Goal: Information Seeking & Learning: Learn about a topic

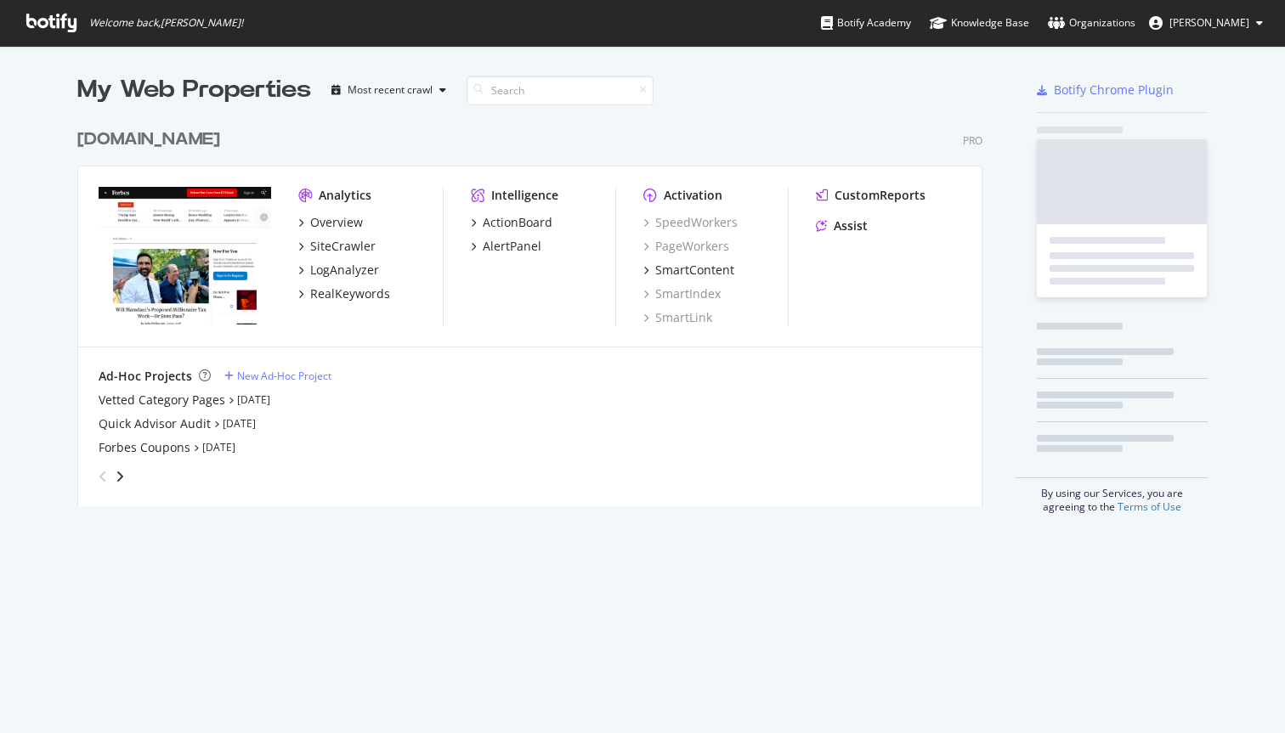
scroll to position [733, 1285]
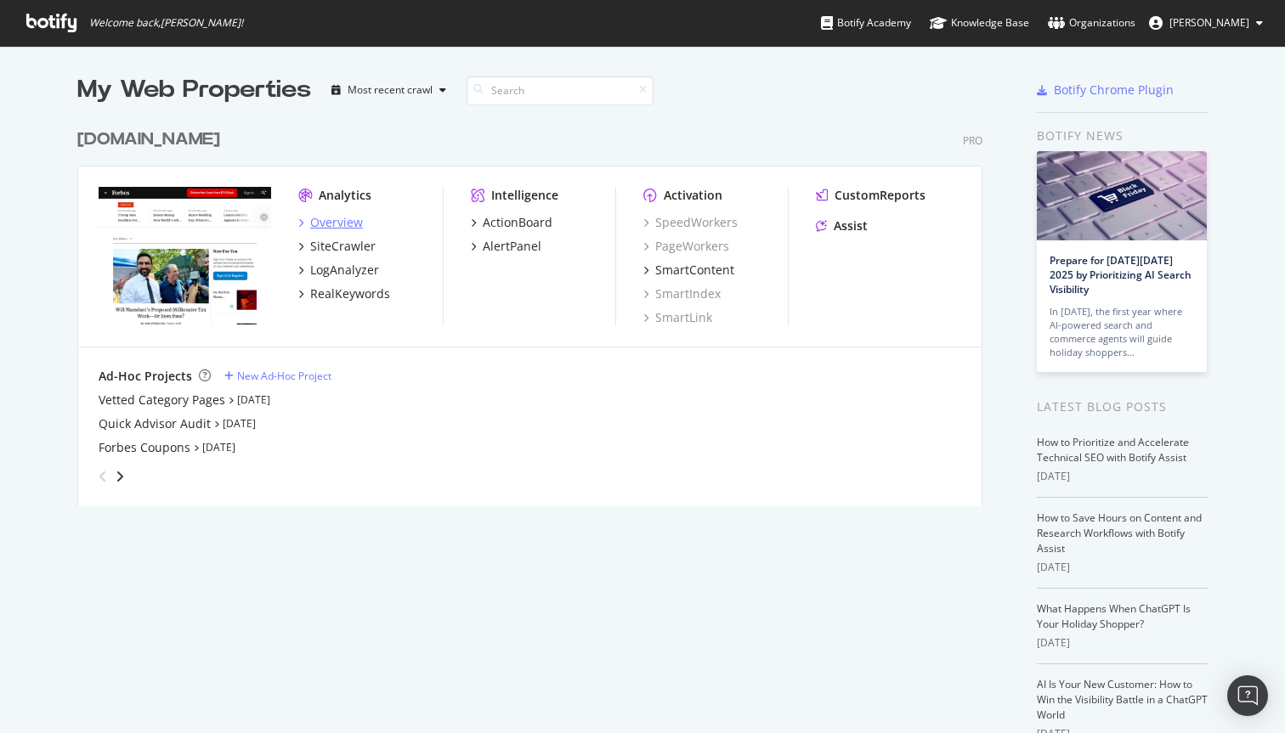
click at [346, 217] on div "Overview" at bounding box center [336, 222] width 53 height 17
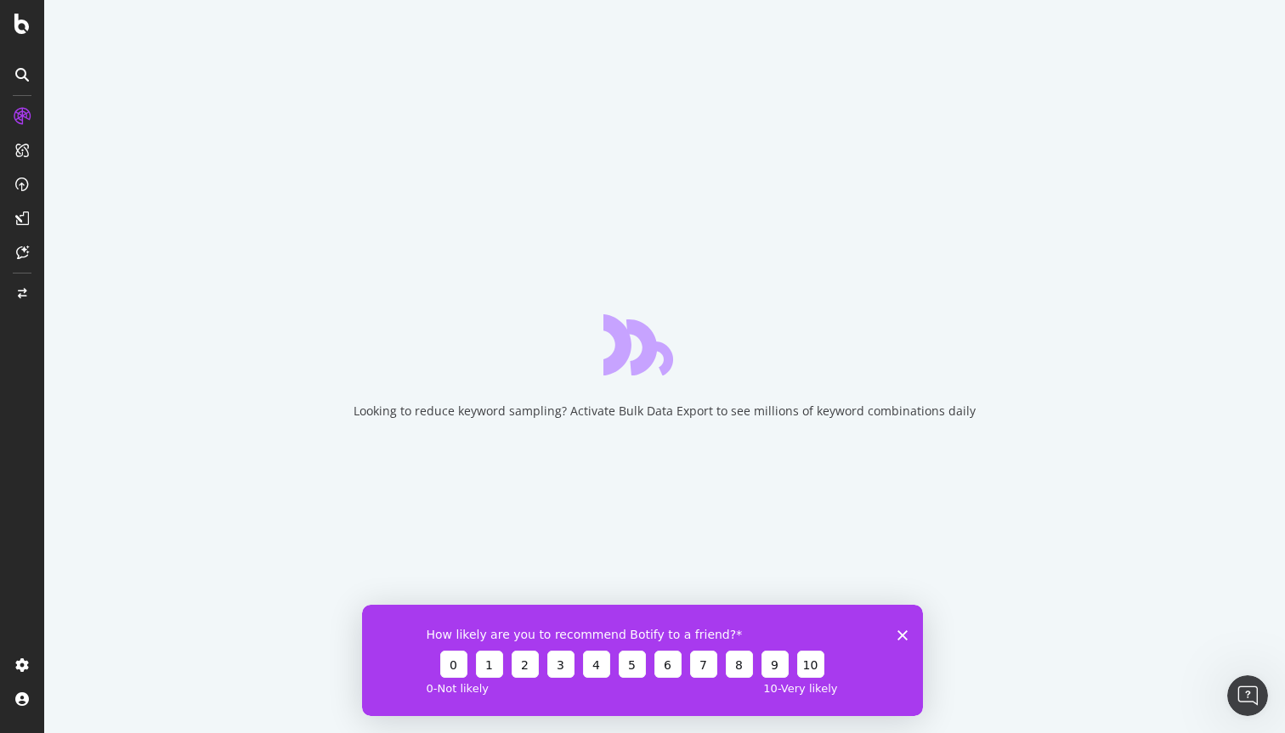
click at [904, 633] on icon "Close survey" at bounding box center [902, 635] width 10 height 10
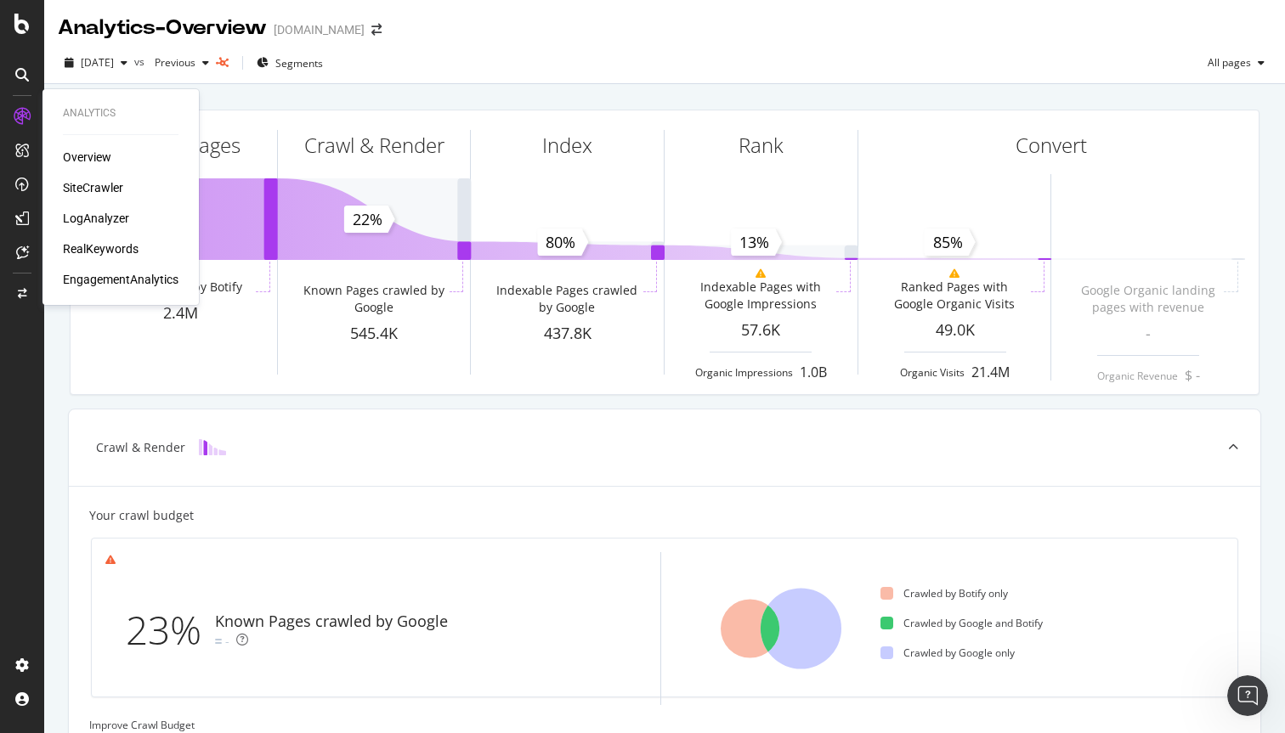
click at [102, 214] on div "LogAnalyzer" at bounding box center [96, 218] width 66 height 17
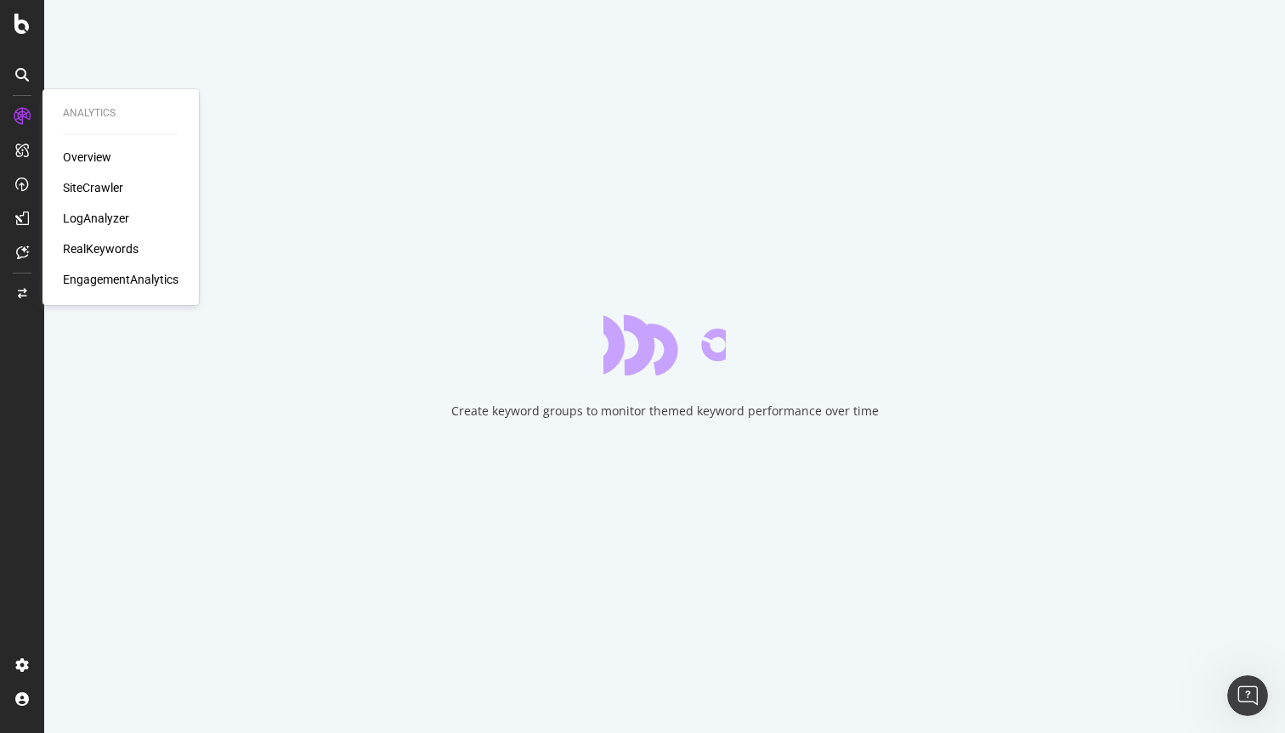
click at [87, 189] on div "SiteCrawler" at bounding box center [93, 187] width 60 height 17
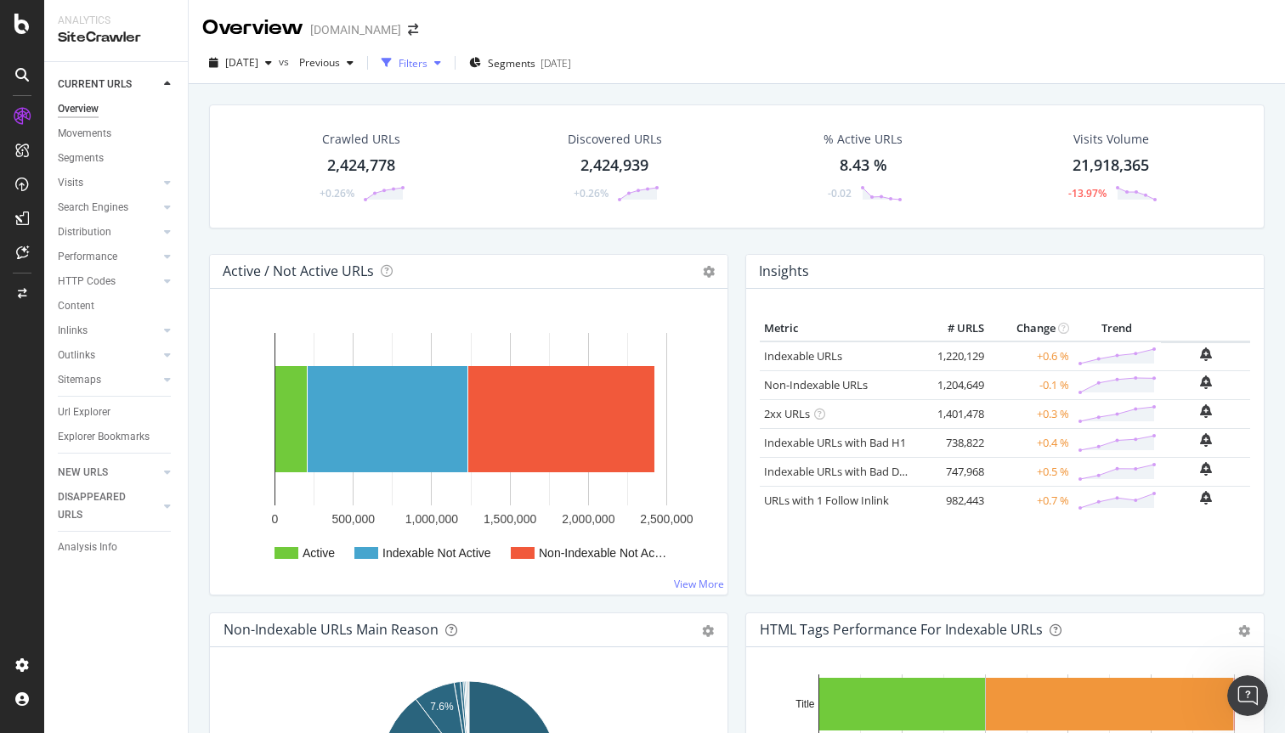
click at [427, 61] on div "Filters" at bounding box center [412, 63] width 29 height 14
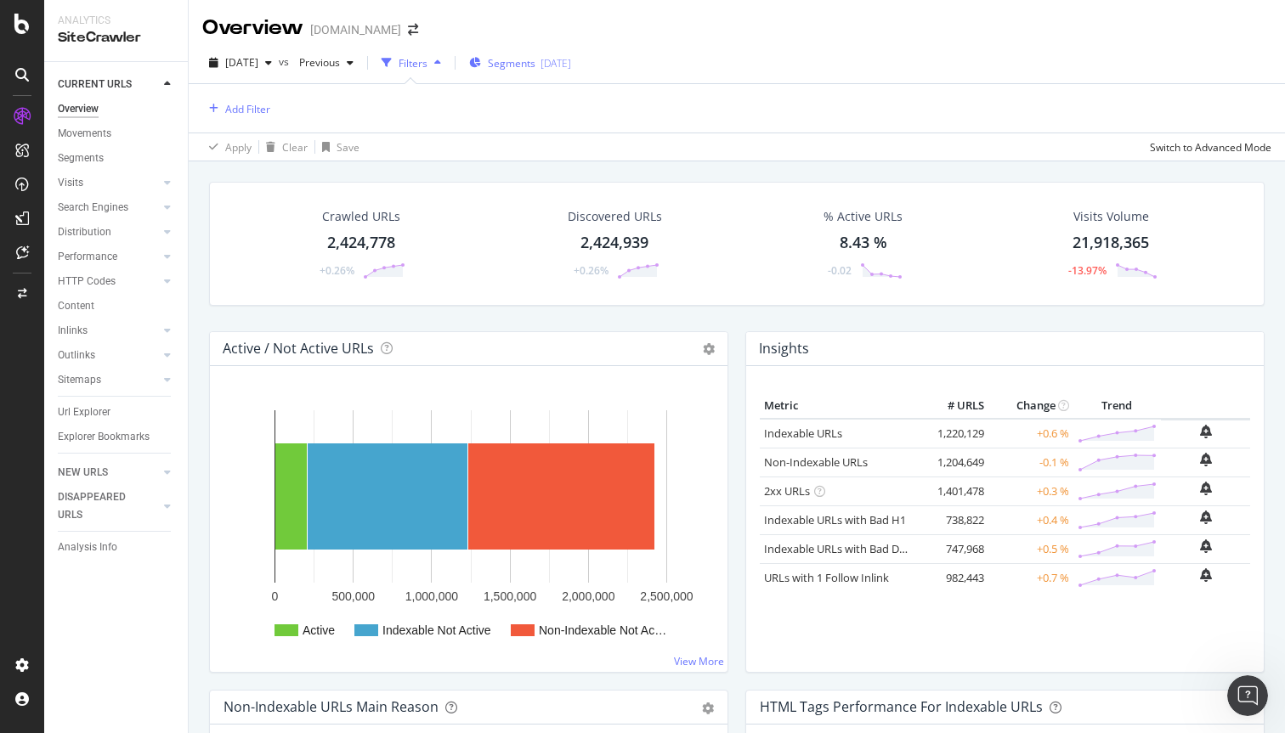
click at [571, 65] on div "Segments [DATE]" at bounding box center [520, 63] width 102 height 14
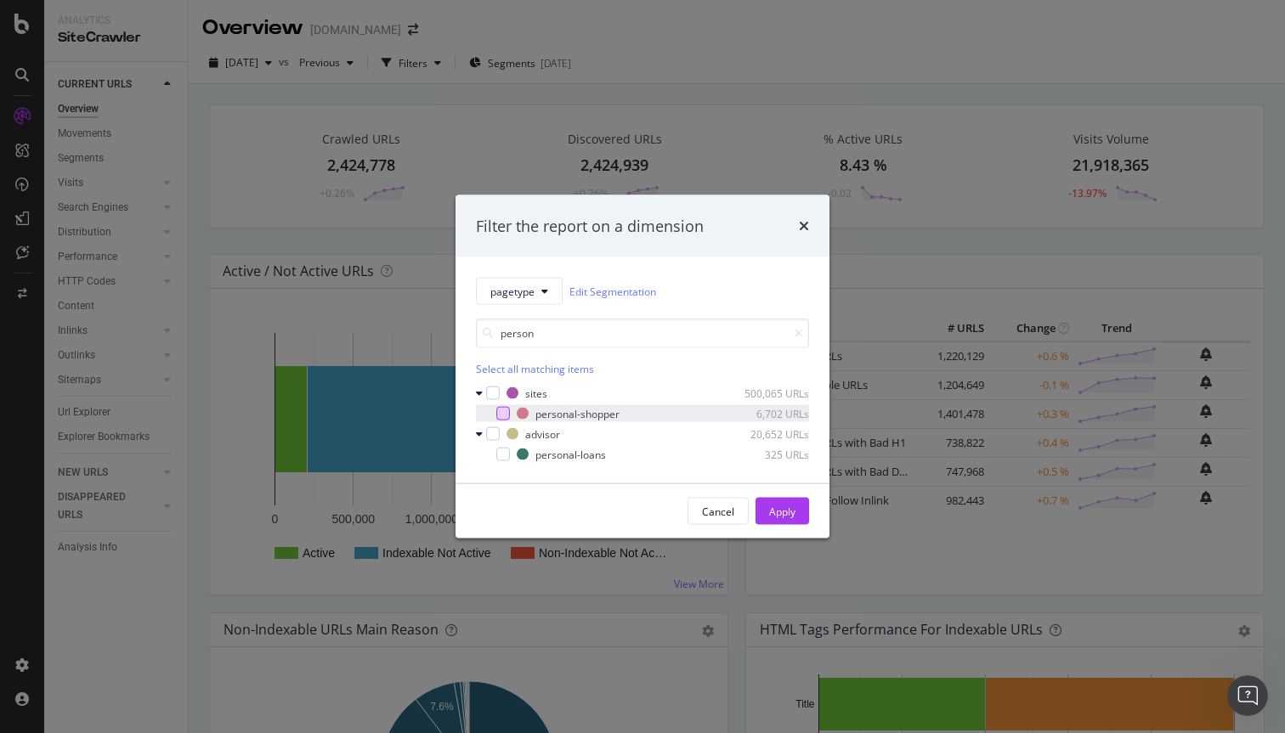
click at [499, 416] on div "modal" at bounding box center [503, 414] width 14 height 14
click at [550, 336] on input "person" at bounding box center [642, 334] width 333 height 30
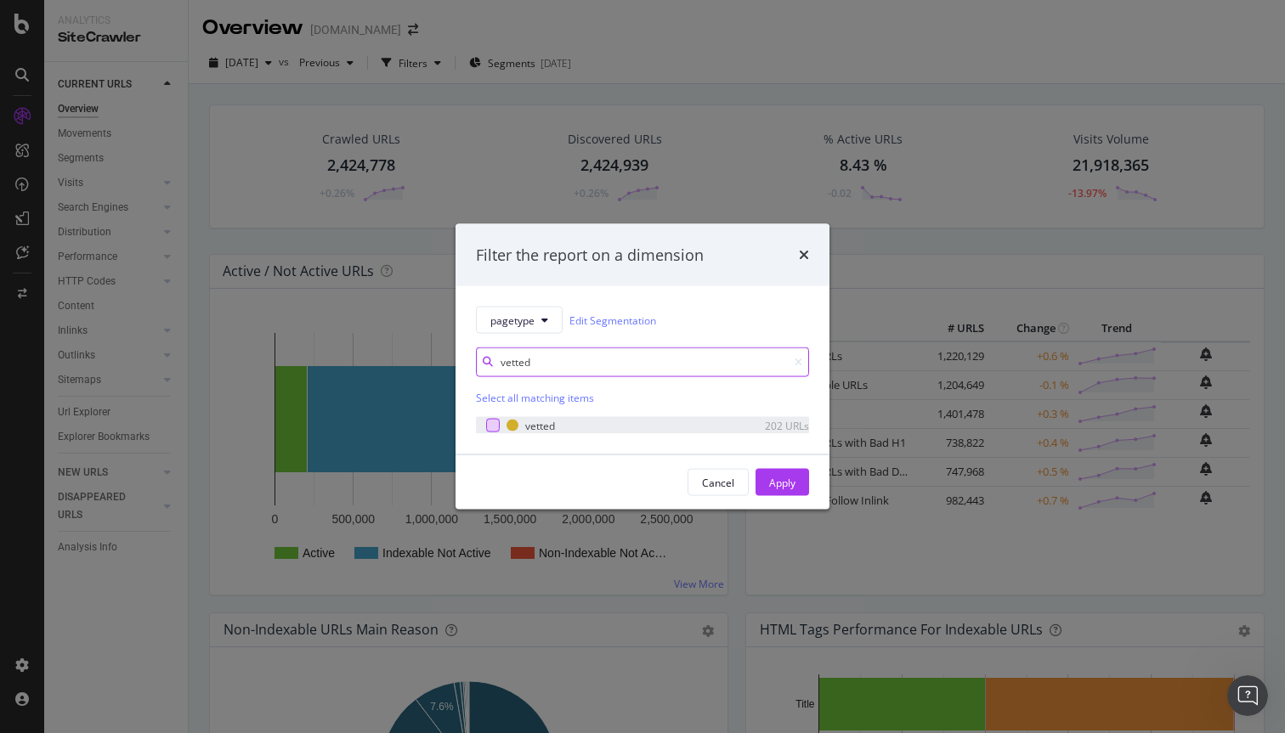
type input "vetted"
click at [492, 421] on div "modal" at bounding box center [493, 426] width 14 height 14
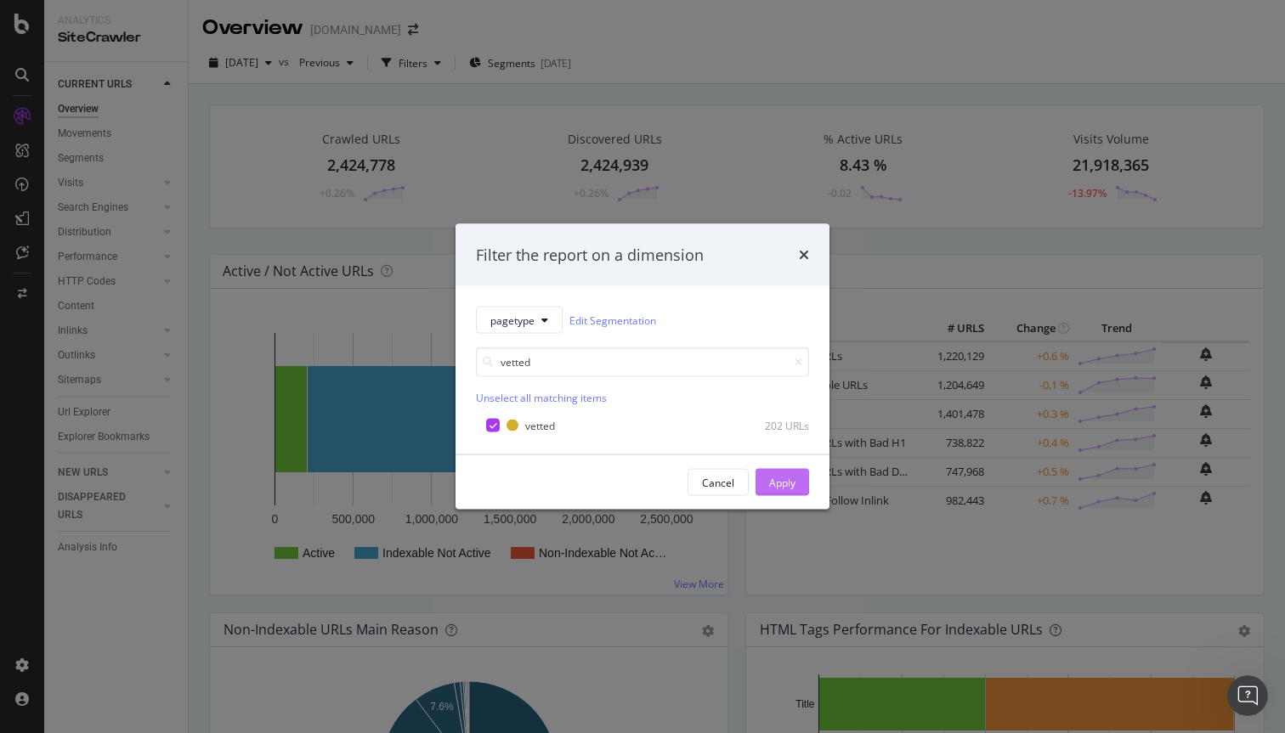
click at [780, 479] on div "Apply" at bounding box center [782, 482] width 26 height 14
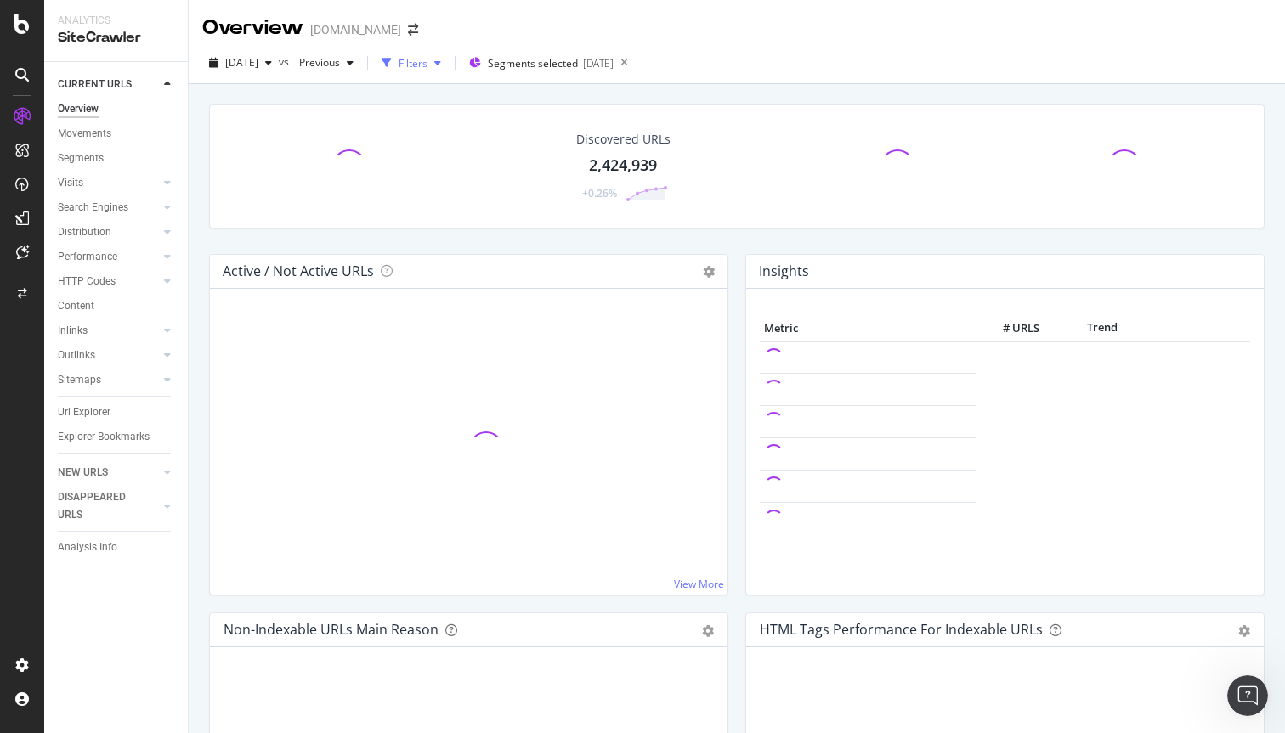
click at [427, 60] on div "Filters" at bounding box center [412, 63] width 29 height 14
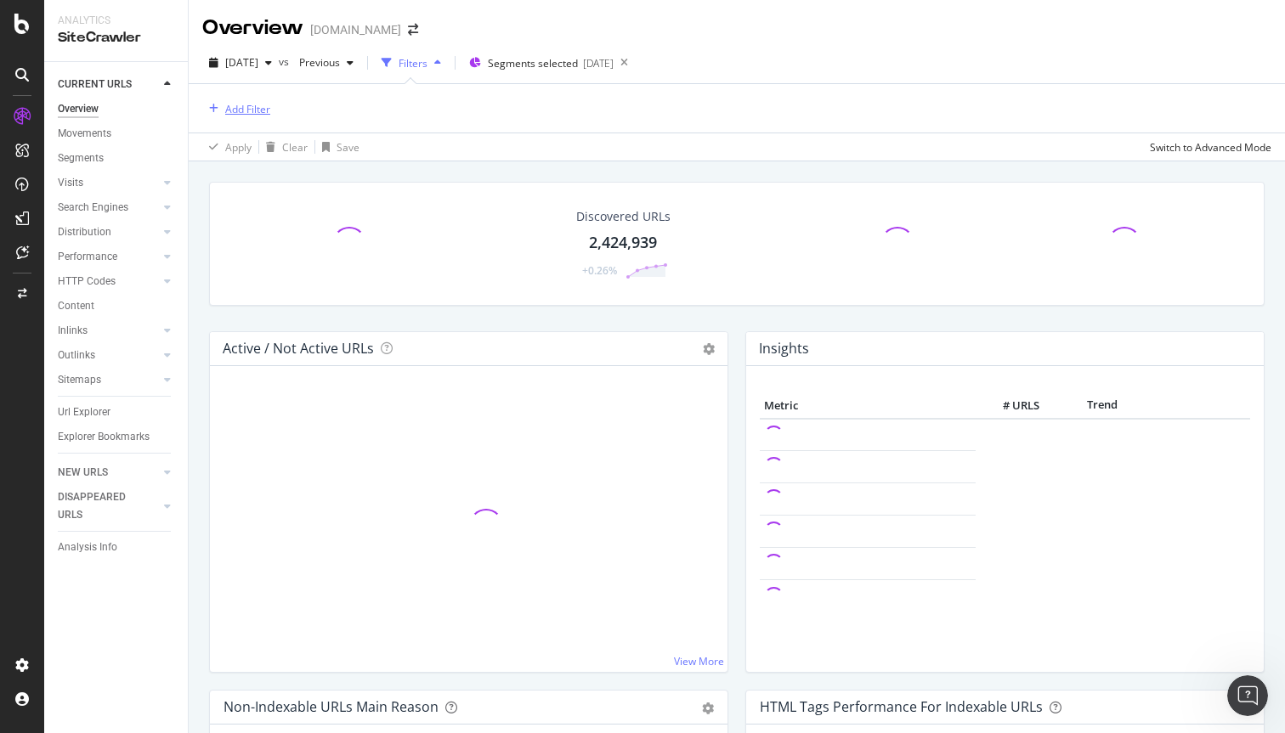
click at [227, 105] on div "Add Filter" at bounding box center [247, 109] width 45 height 14
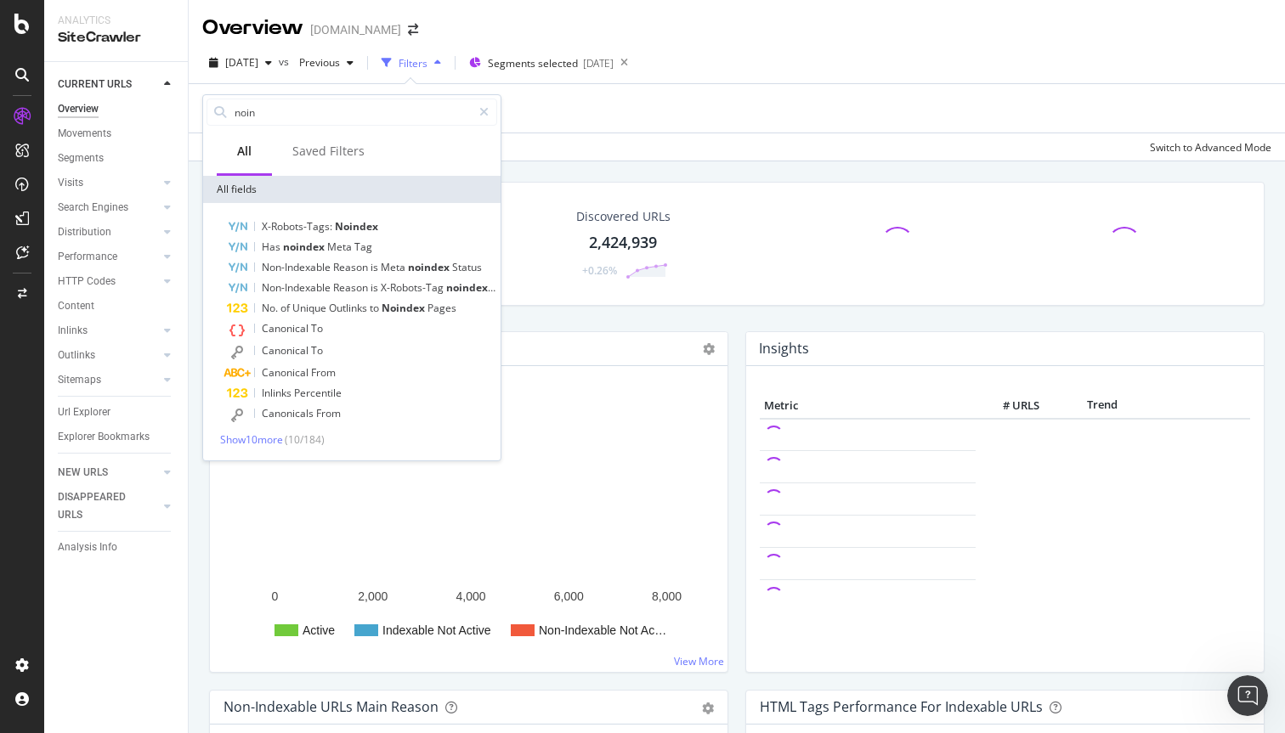
type input "noind"
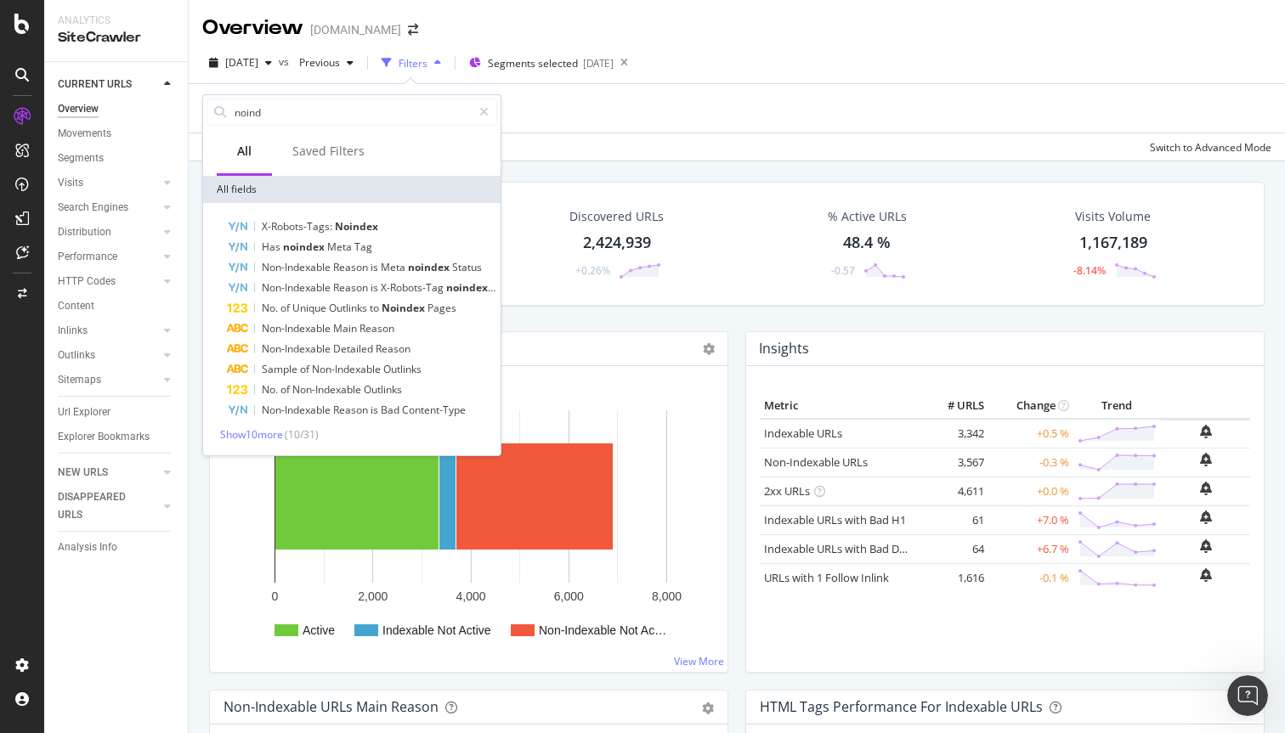
click at [647, 143] on div "Apply Clear Save Switch to Advanced Mode" at bounding box center [737, 147] width 1096 height 28
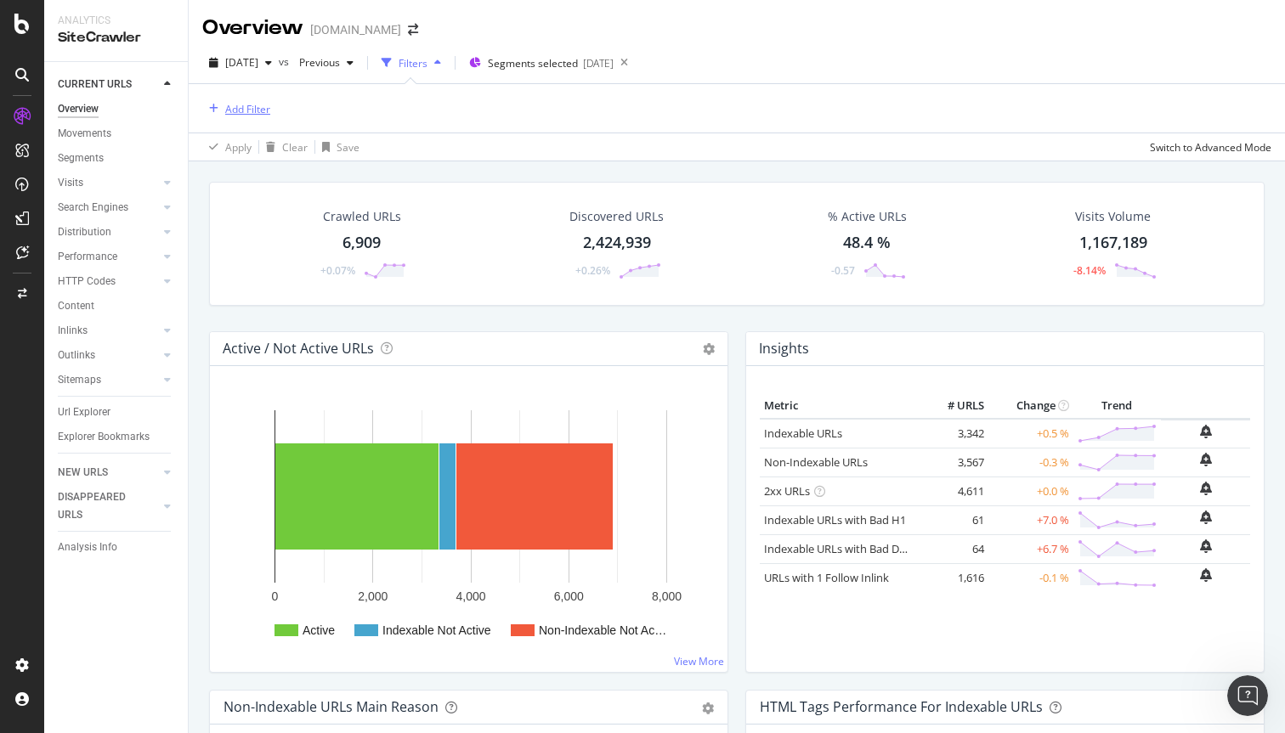
click at [254, 107] on div "Add Filter" at bounding box center [247, 109] width 45 height 14
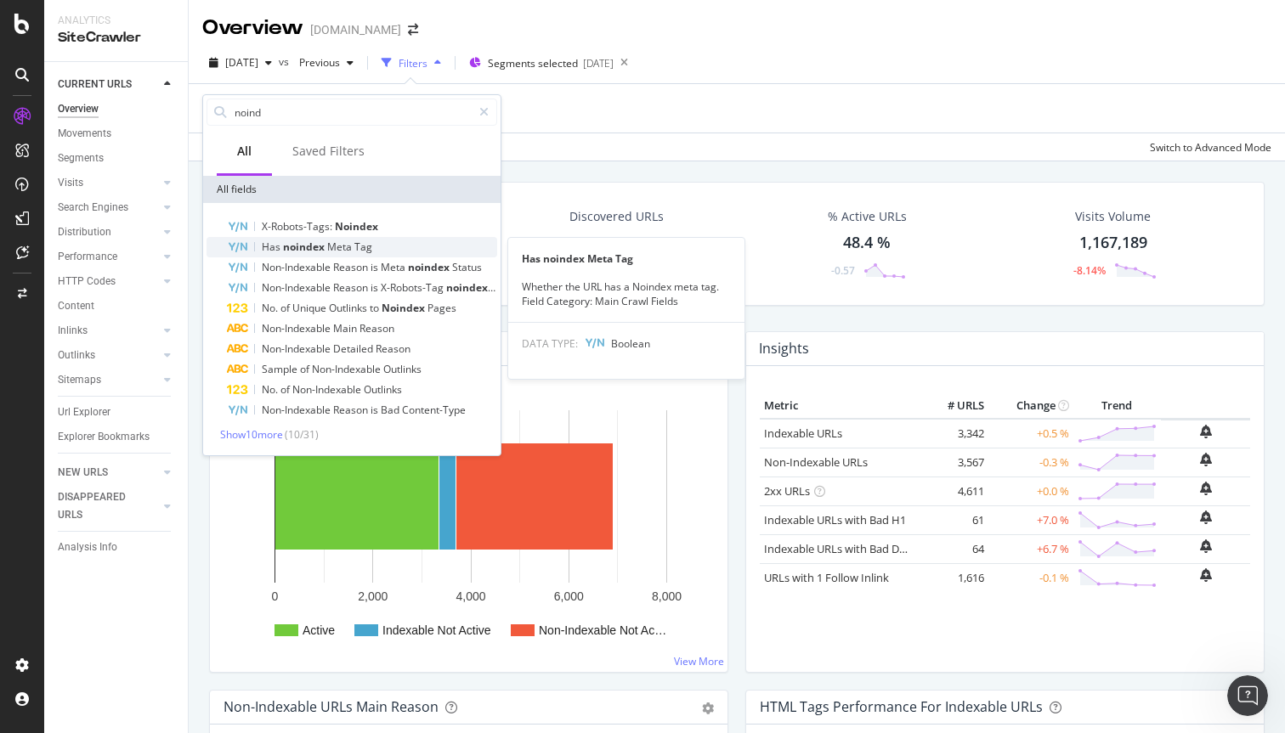
click at [315, 245] on span "noindex" at bounding box center [305, 247] width 44 height 14
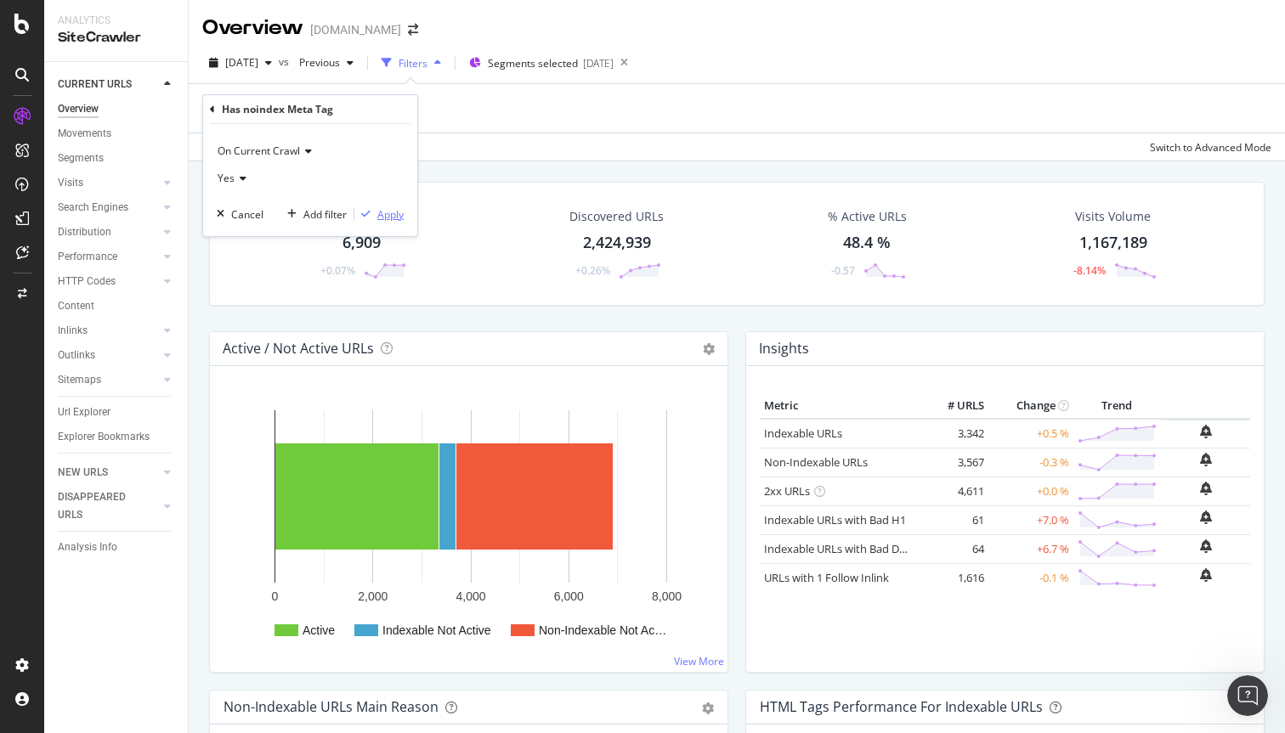
click at [374, 214] on div "button" at bounding box center [365, 214] width 23 height 10
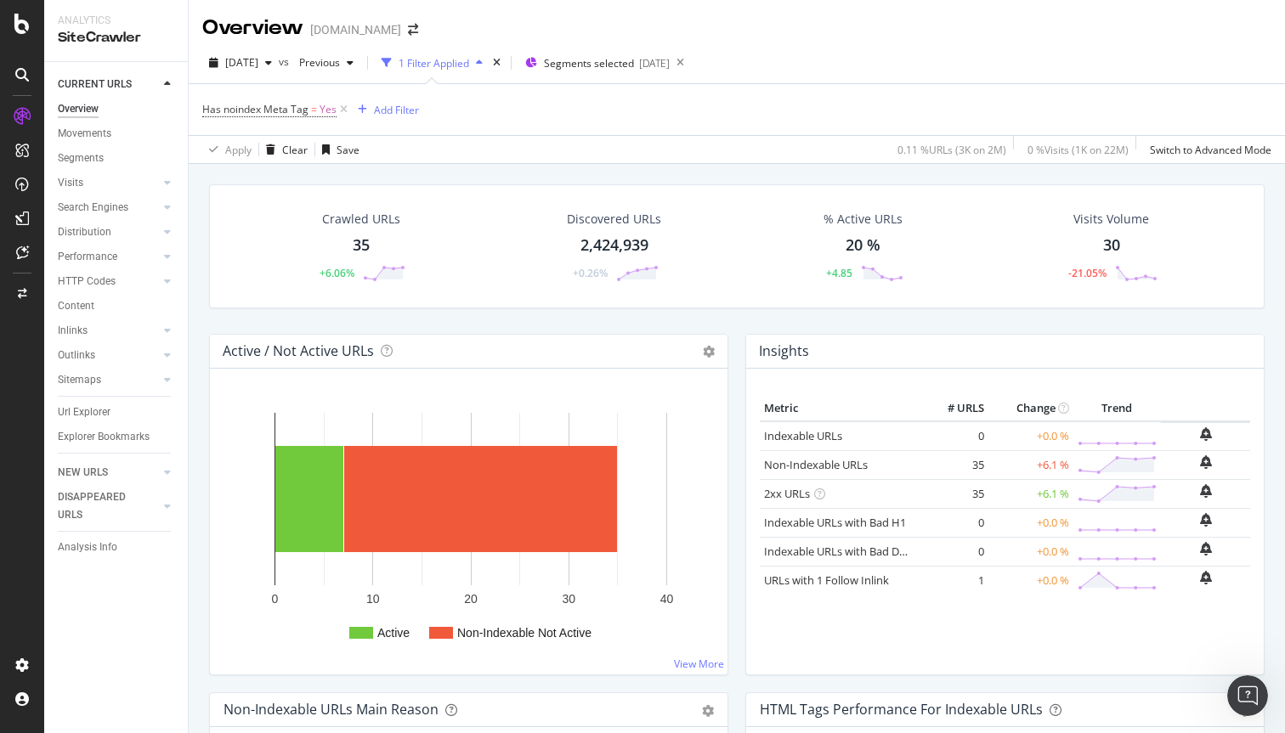
click at [349, 216] on div "Crawled URLs" at bounding box center [361, 219] width 78 height 17
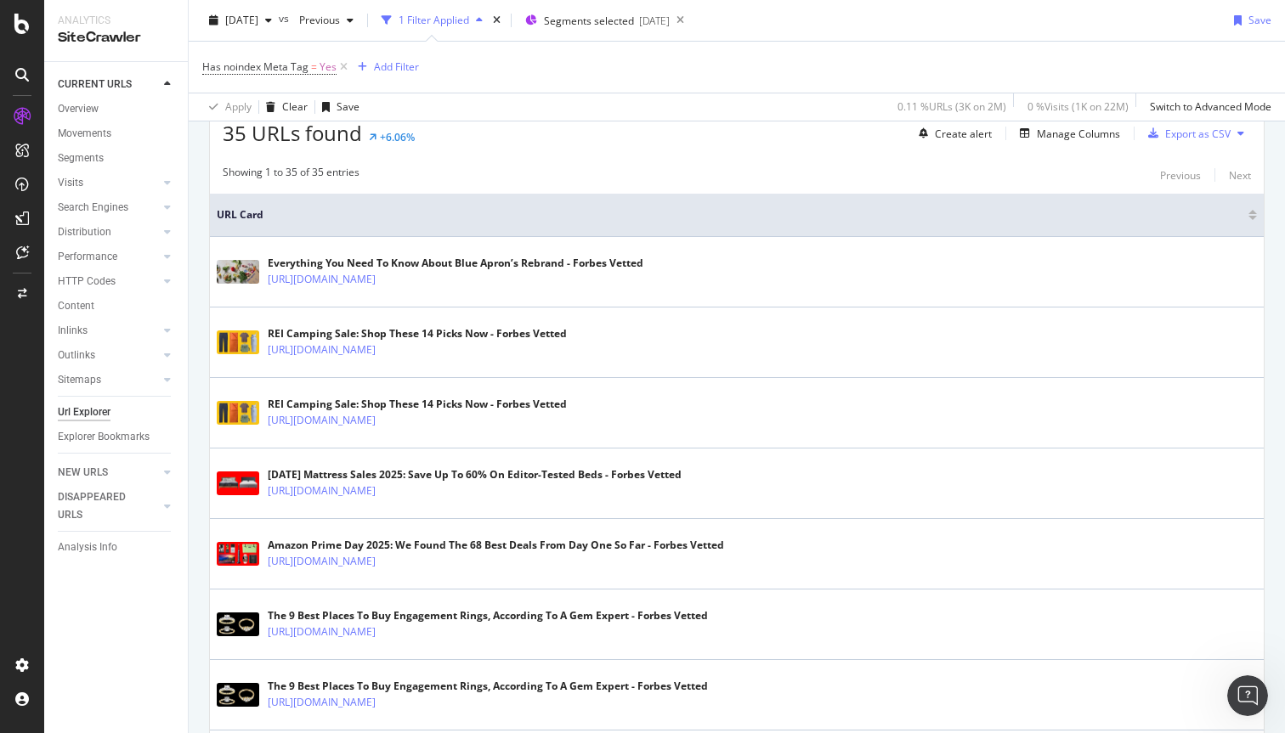
scroll to position [326, 0]
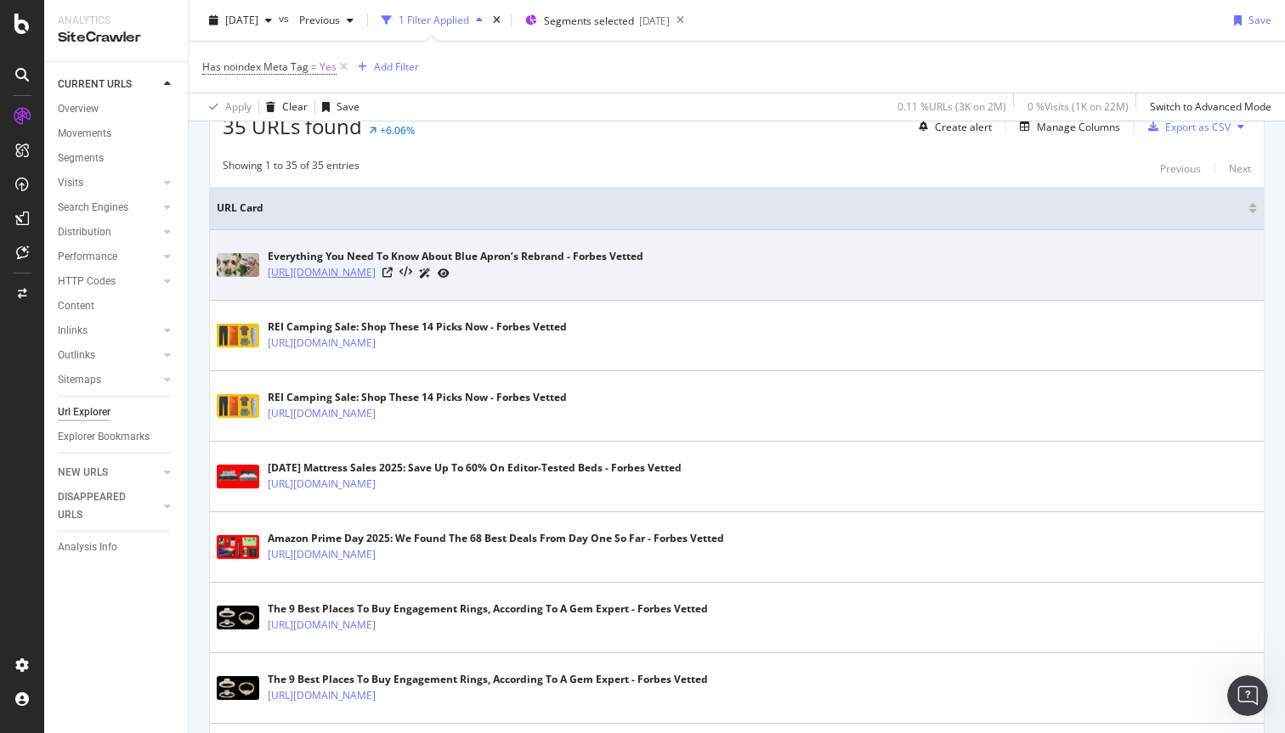
click at [376, 274] on link "[URL][DOMAIN_NAME]" at bounding box center [322, 272] width 108 height 17
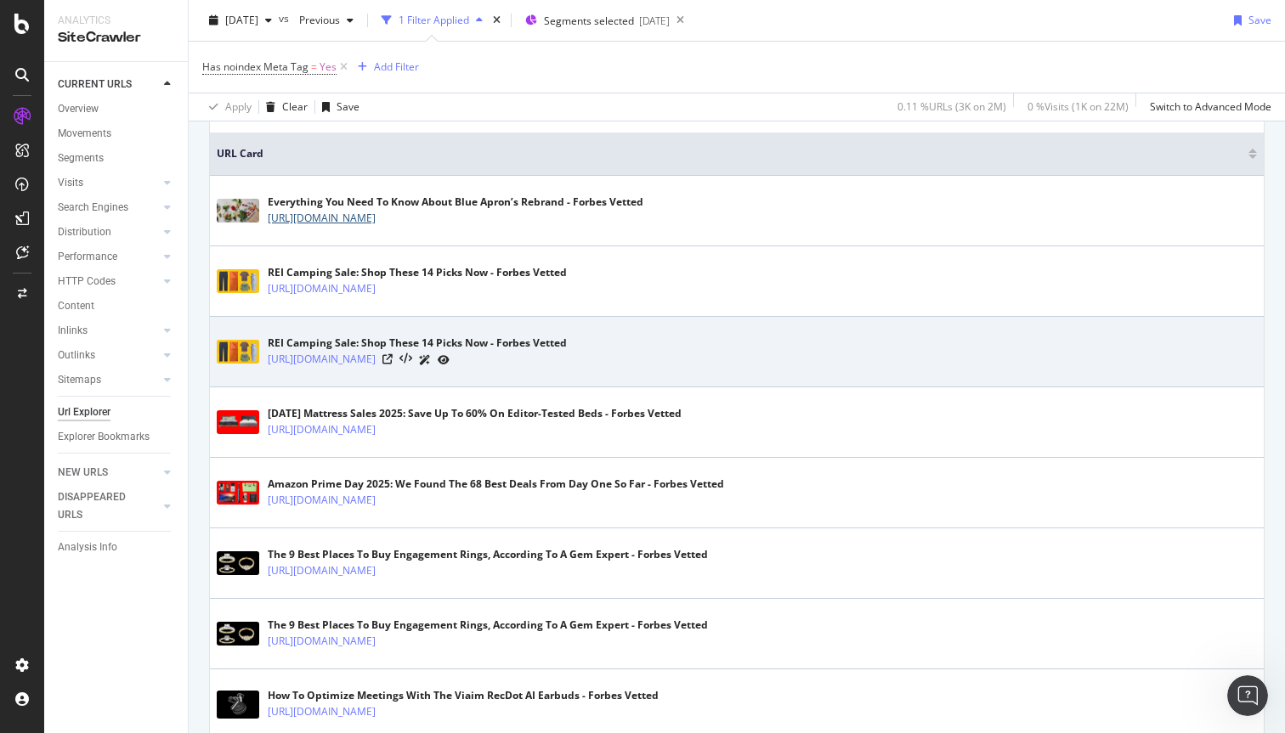
scroll to position [360, 0]
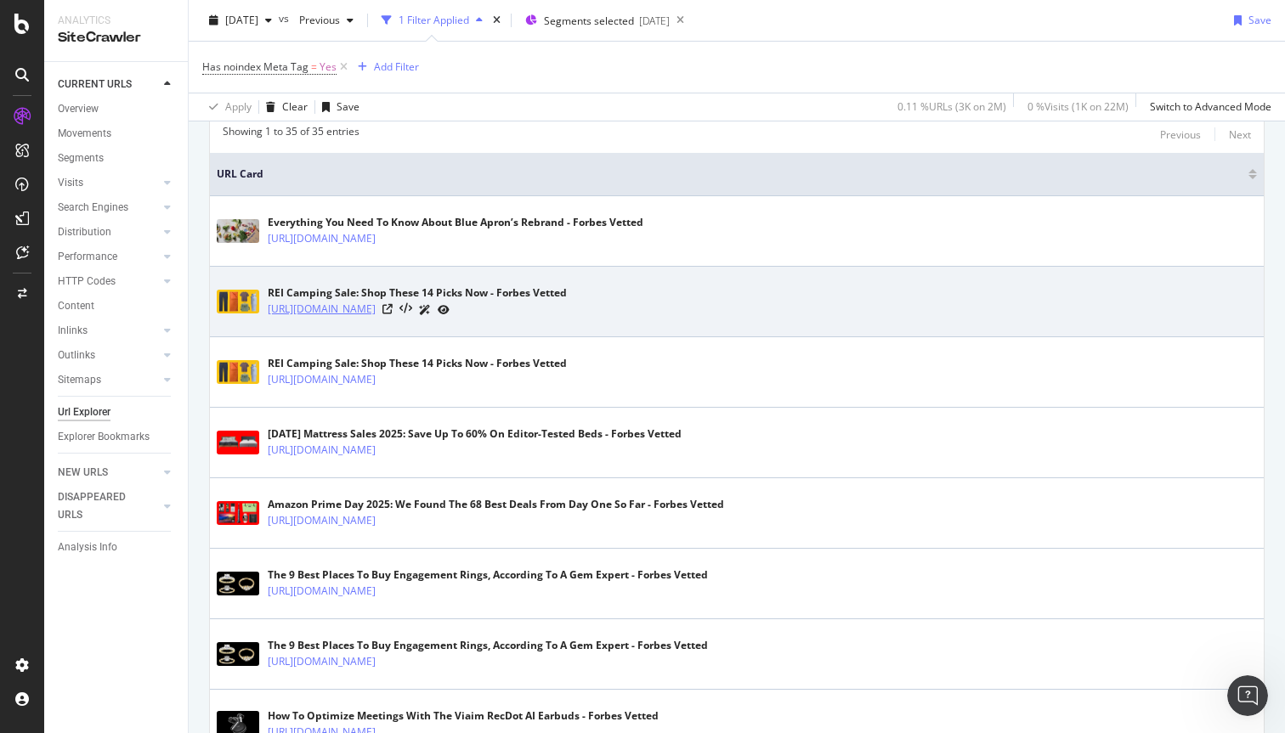
copy link "ctpv=xlrecirc"
drag, startPoint x: 878, startPoint y: 309, endPoint x: 817, endPoint y: 309, distance: 61.2
click at [567, 309] on div "[URL][DOMAIN_NAME]" at bounding box center [417, 310] width 299 height 18
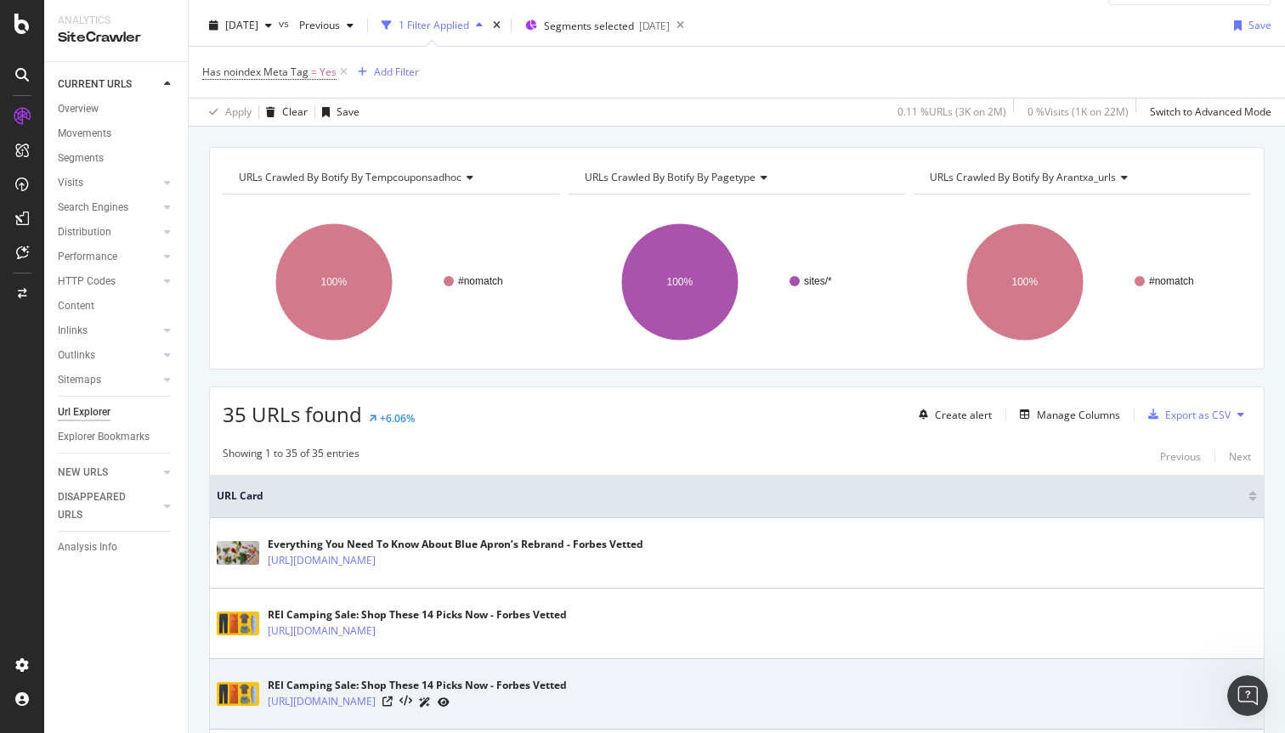
scroll to position [0, 0]
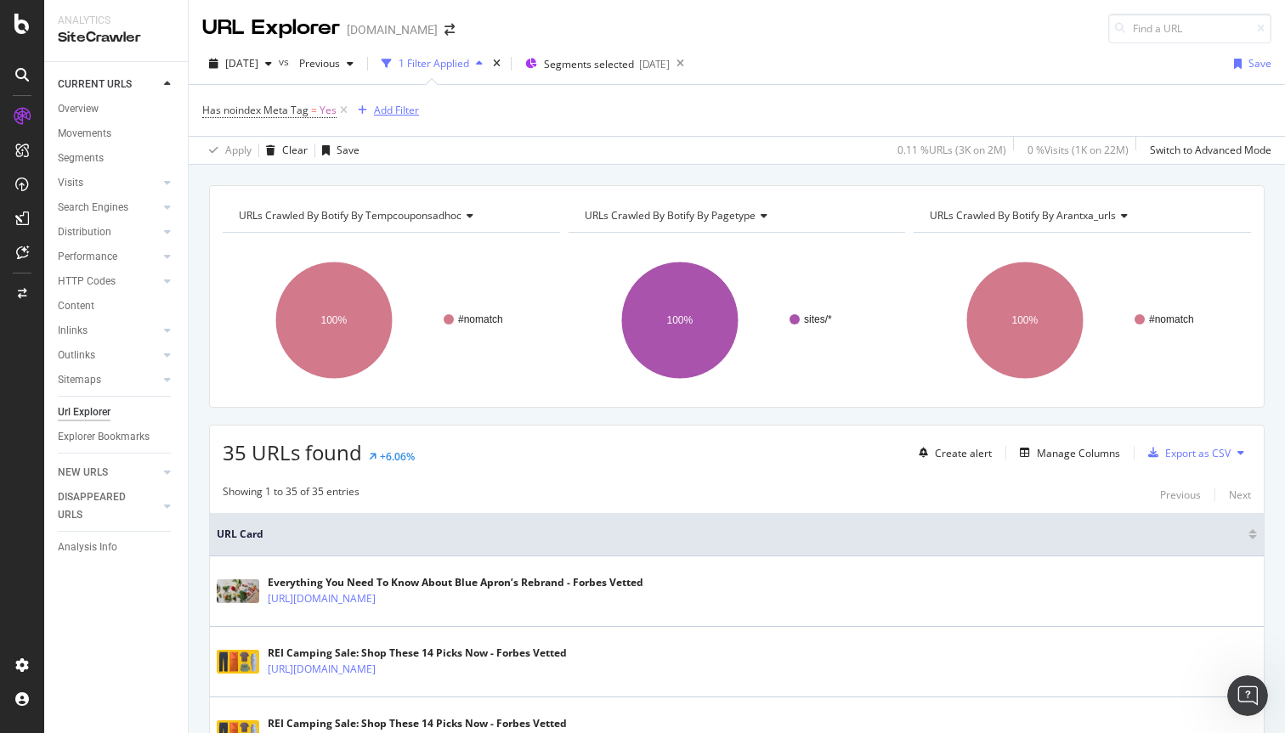
click at [368, 107] on div "button" at bounding box center [362, 110] width 23 height 10
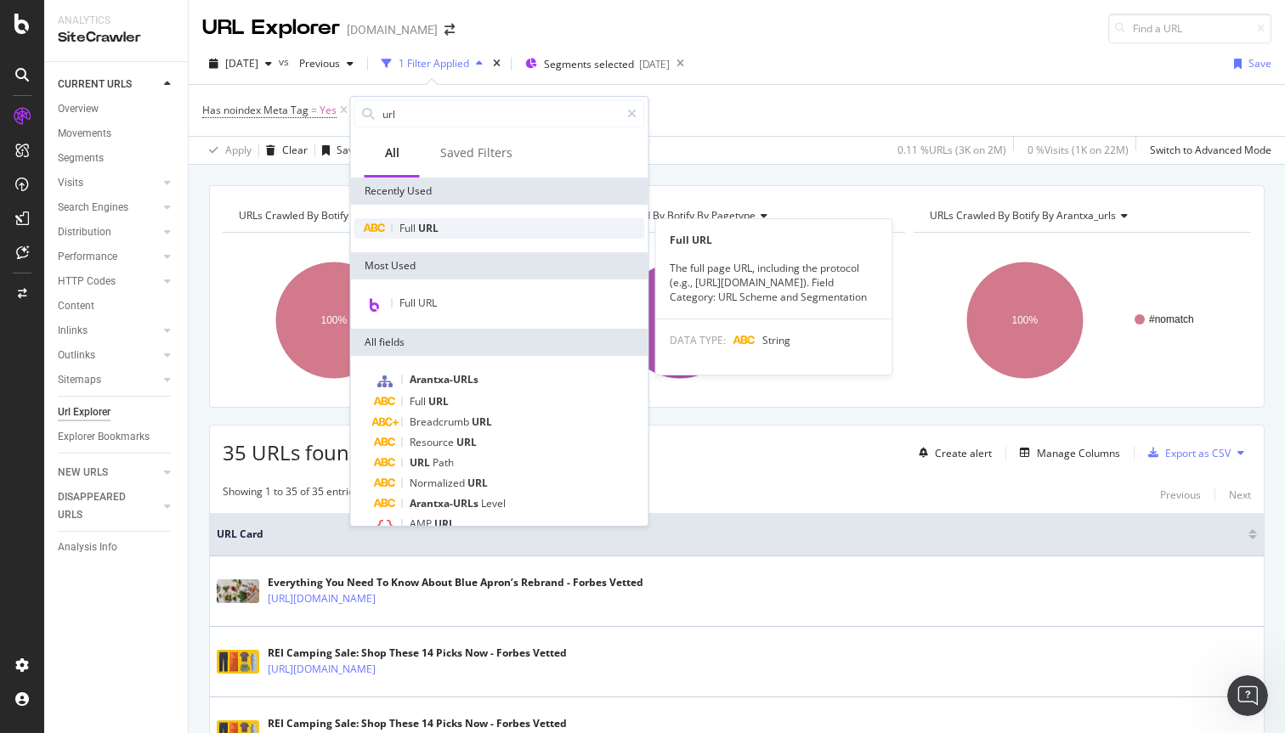
type input "url"
click at [422, 231] on span "URL" at bounding box center [428, 228] width 20 height 14
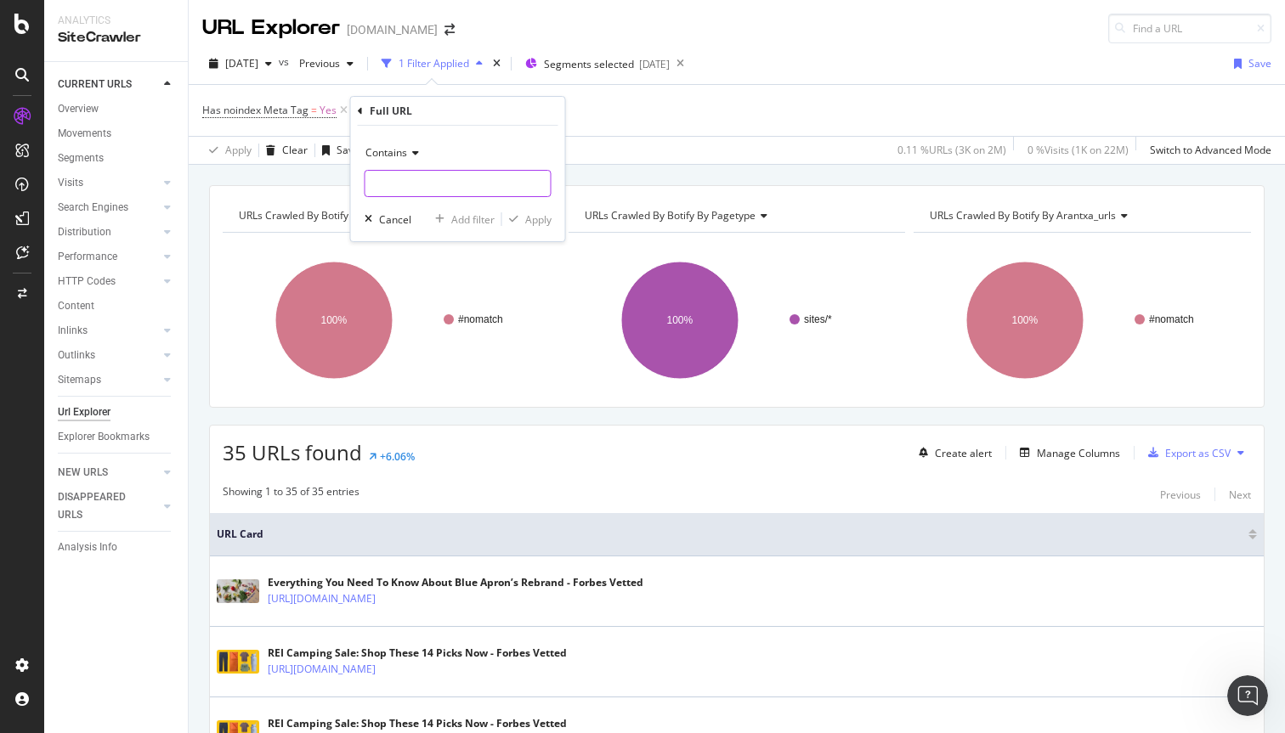
click at [417, 183] on input "text" at bounding box center [457, 183] width 185 height 27
paste input "ctpv=xlrecirc"
type input "ctpv=xlrecirc"
click at [409, 155] on icon at bounding box center [413, 153] width 12 height 10
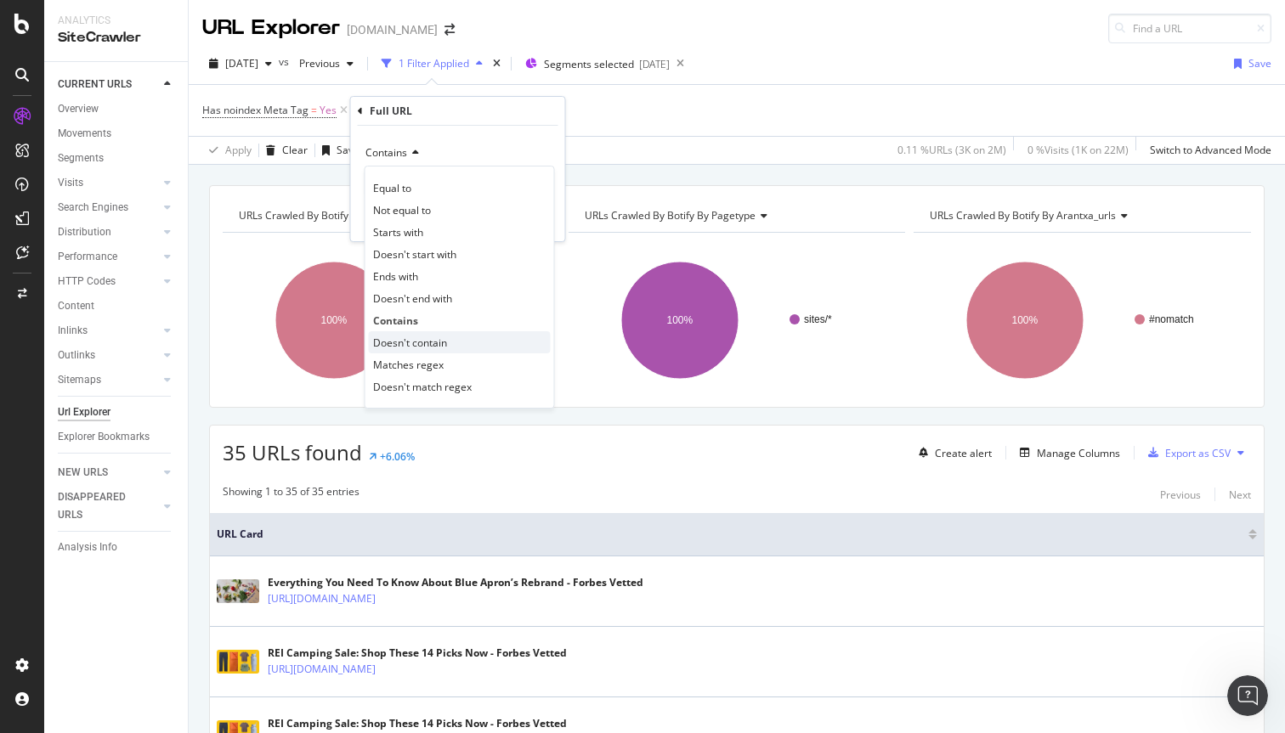
click at [441, 340] on span "Doesn't contain" at bounding box center [410, 343] width 74 height 14
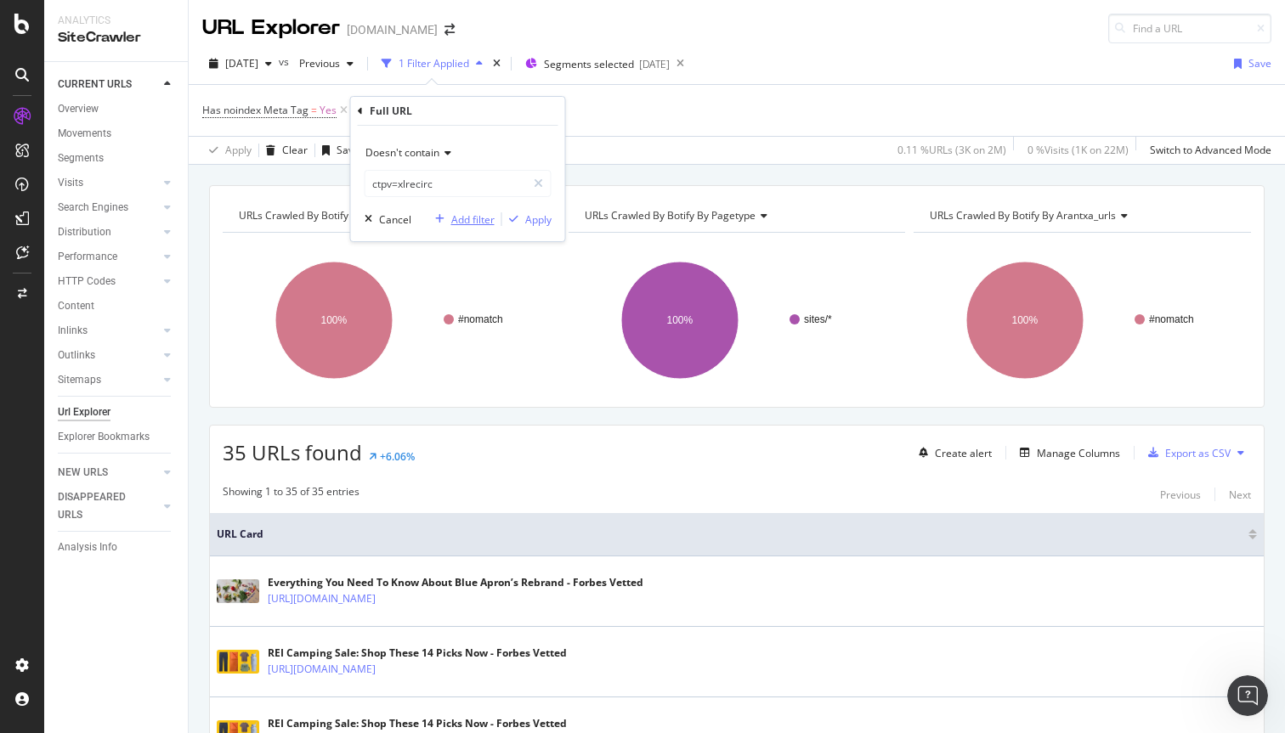
click at [476, 221] on div "Add filter" at bounding box center [472, 219] width 43 height 14
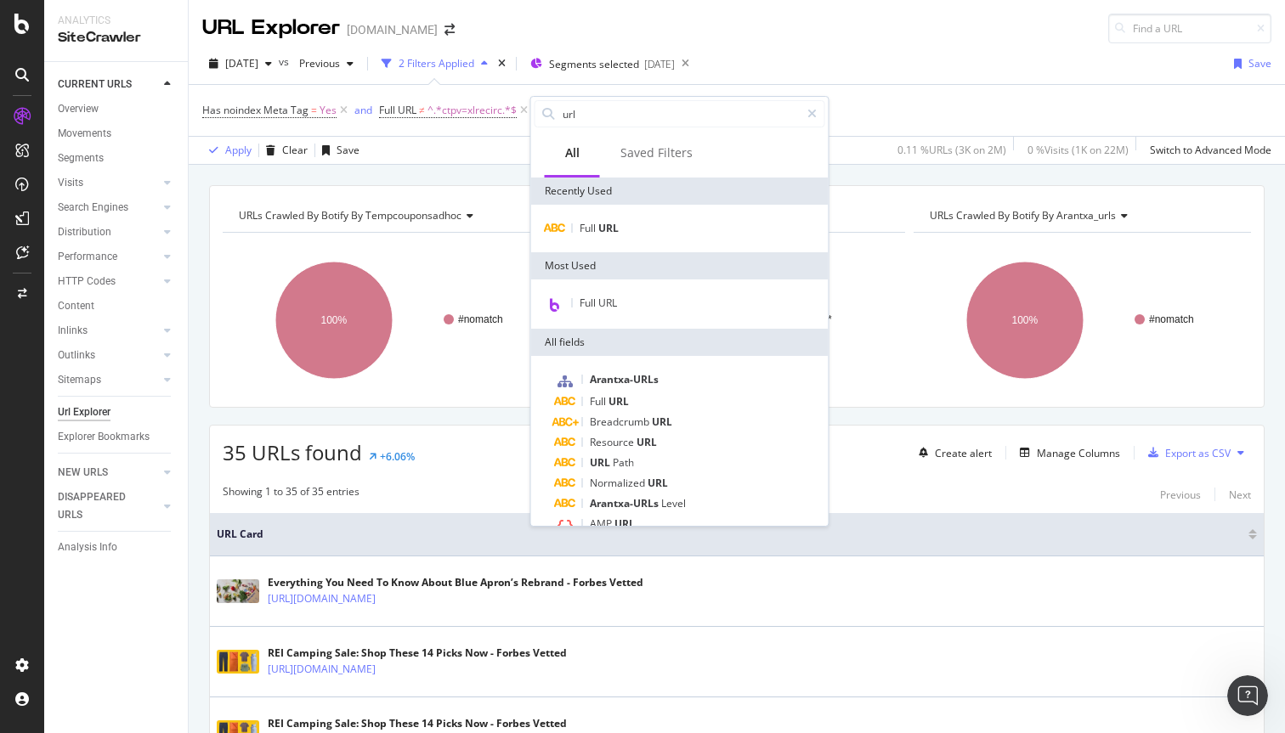
click at [918, 69] on div "[DATE] vs Previous 2 Filters Applied Segments selected [DATE] Save" at bounding box center [737, 67] width 1096 height 34
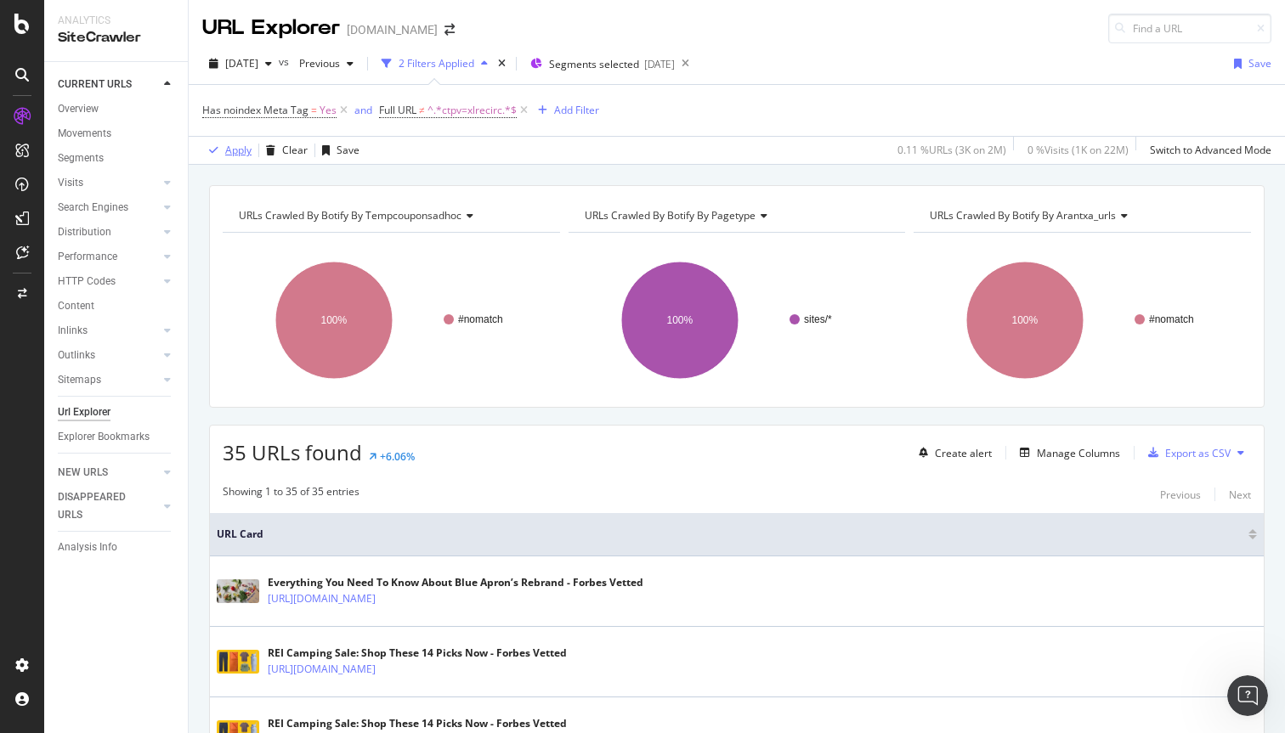
click at [234, 150] on div "Apply" at bounding box center [238, 150] width 26 height 14
click at [85, 110] on div "Overview" at bounding box center [78, 109] width 41 height 18
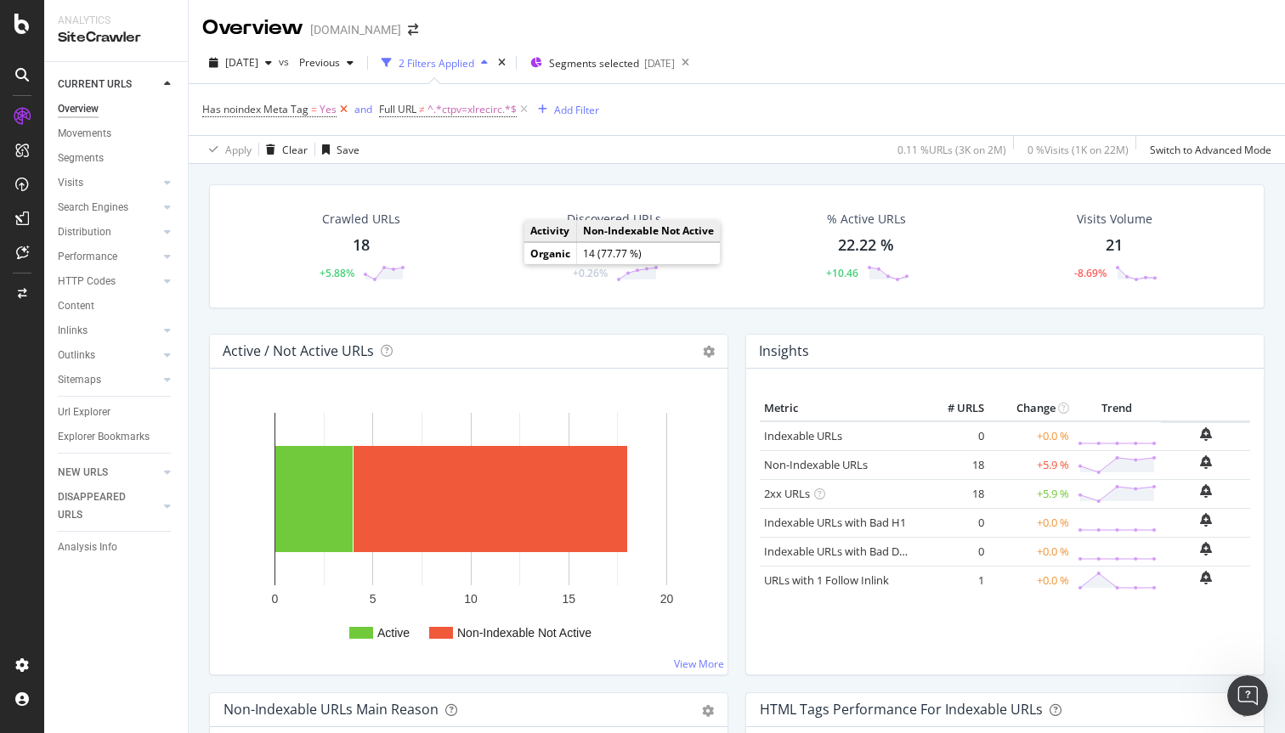
click at [342, 110] on icon at bounding box center [343, 109] width 14 height 17
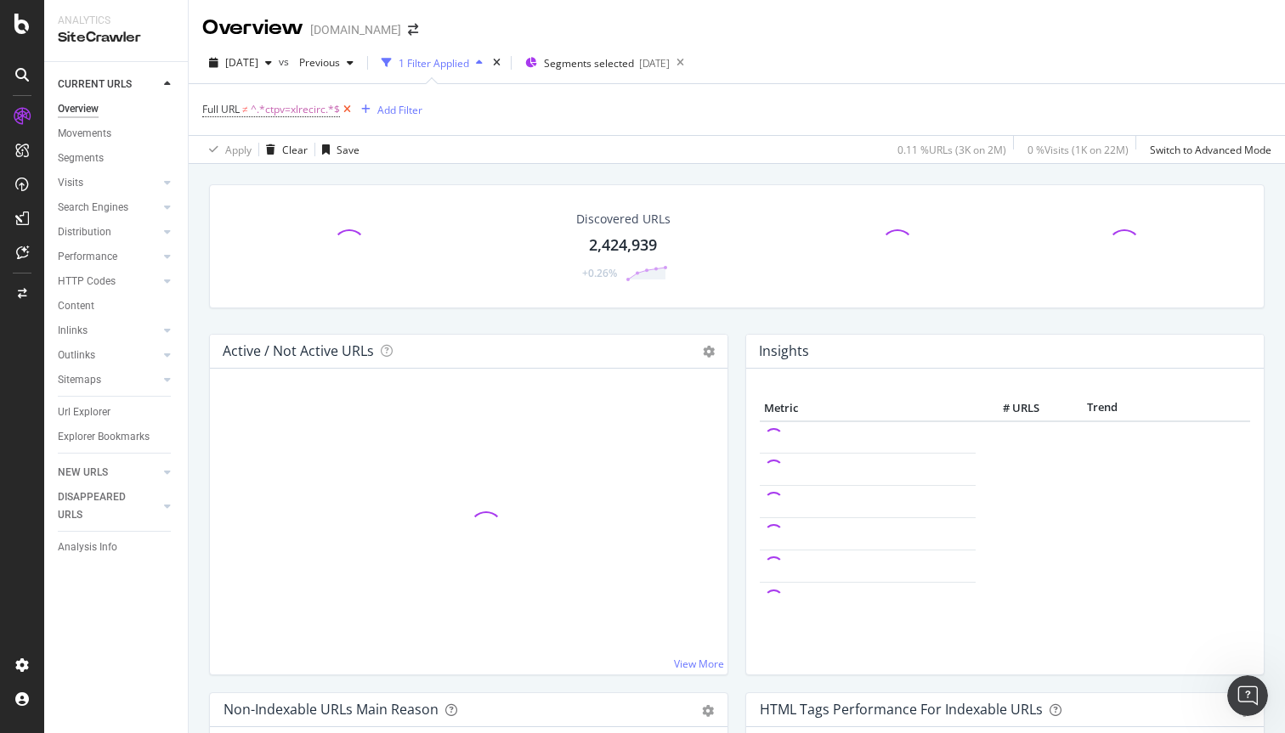
click at [351, 110] on icon at bounding box center [347, 109] width 14 height 17
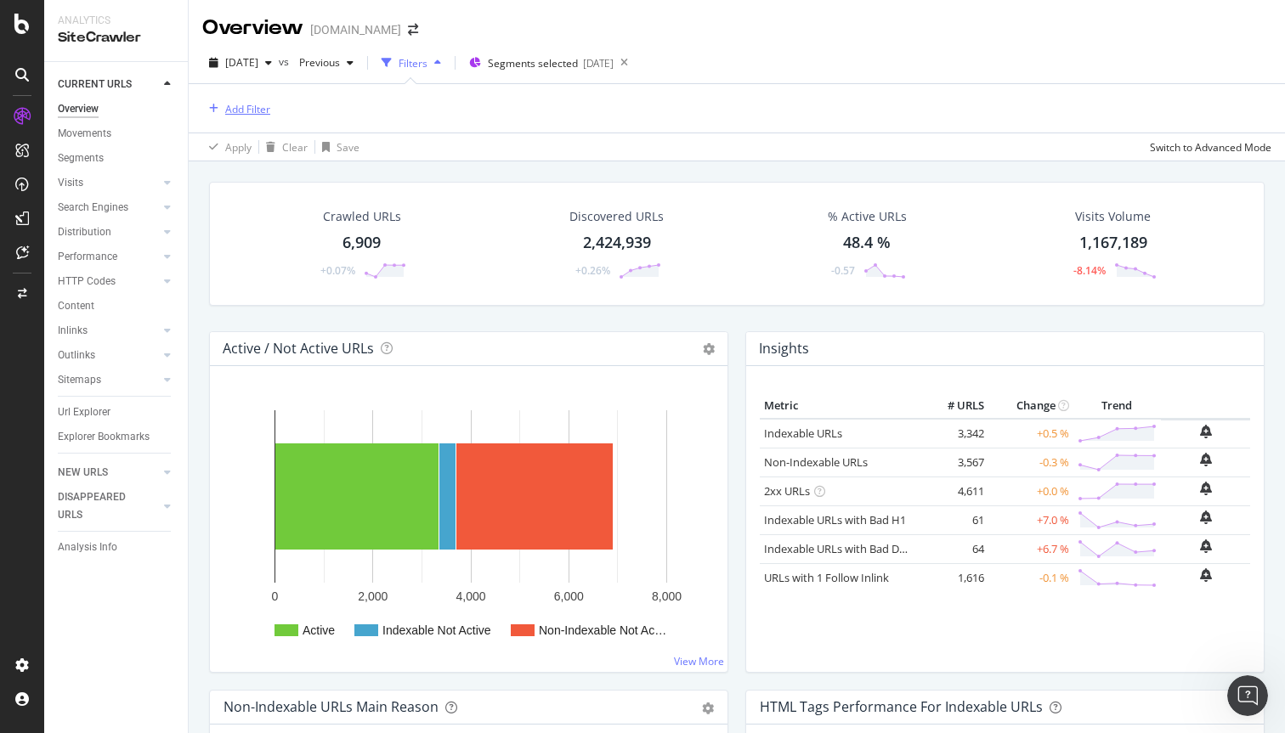
click at [240, 103] on div "Add Filter" at bounding box center [247, 109] width 45 height 14
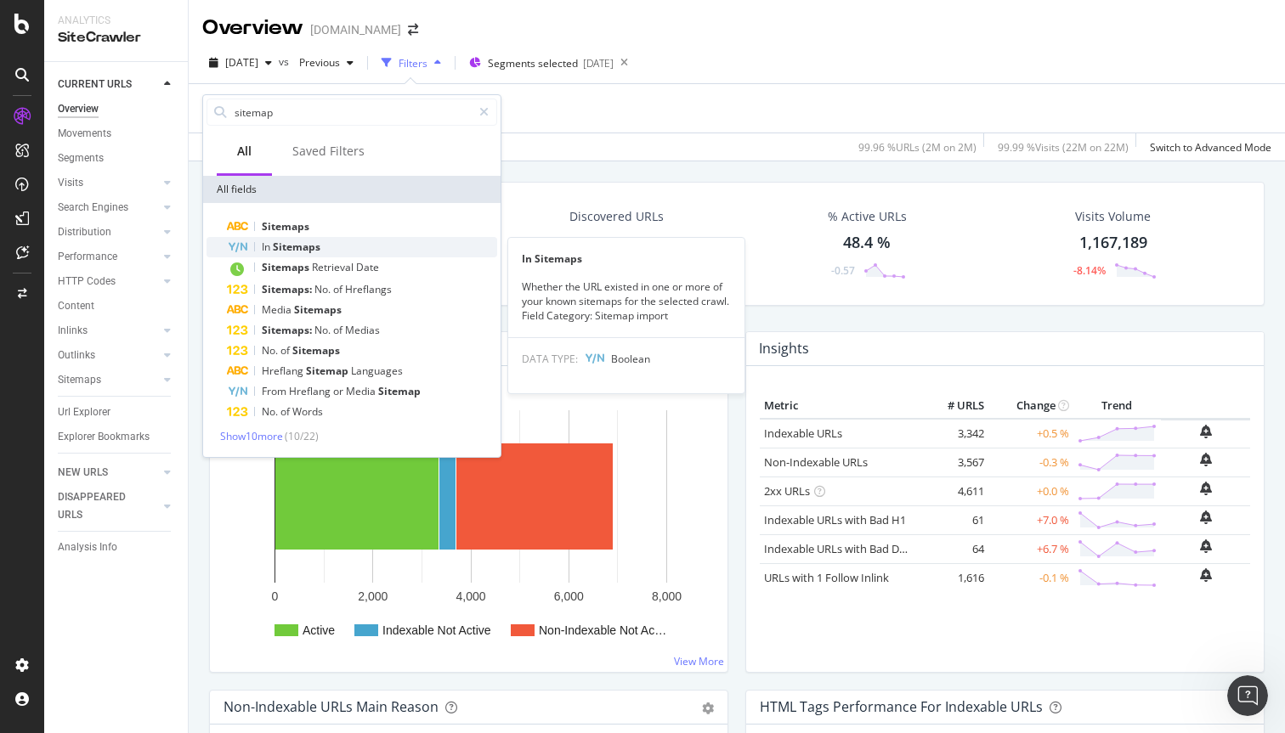
type input "sitemap"
click at [308, 244] on span "Sitemaps" at bounding box center [297, 247] width 48 height 14
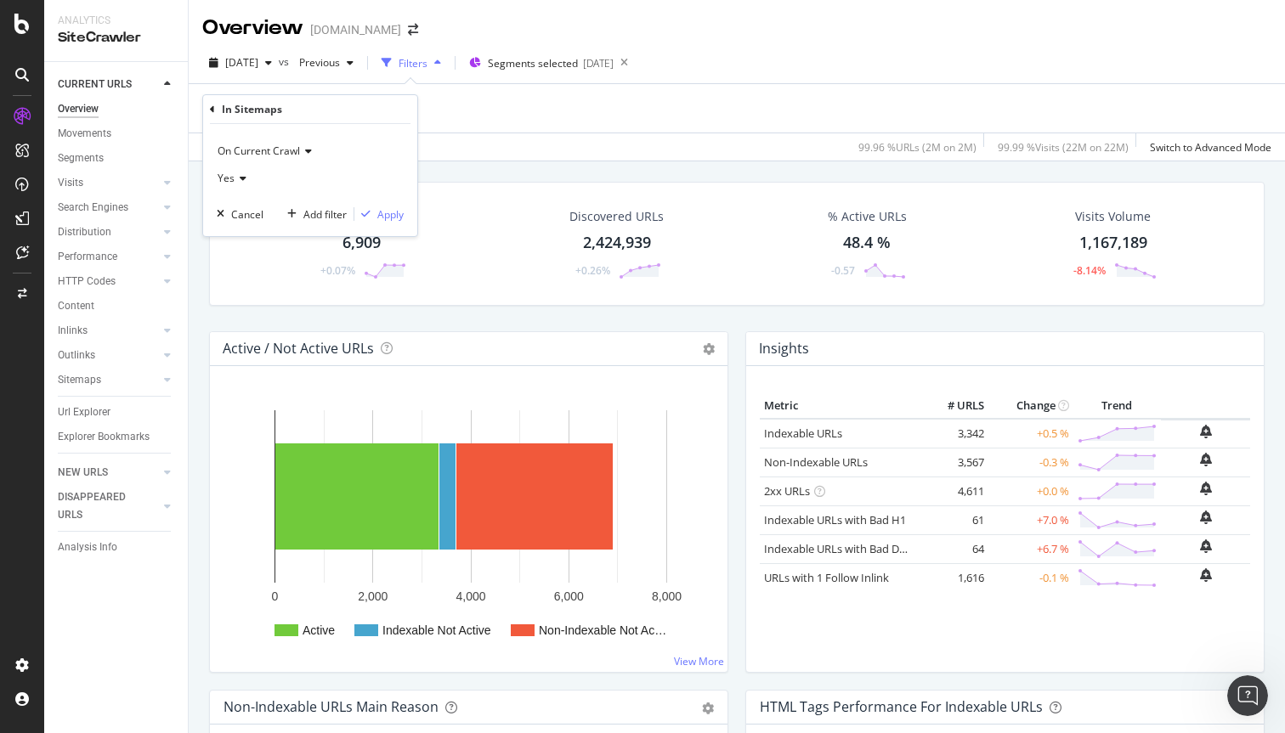
click at [236, 178] on icon at bounding box center [240, 178] width 12 height 10
click at [251, 236] on div "No" at bounding box center [312, 235] width 182 height 22
click at [385, 214] on div "Apply" at bounding box center [390, 214] width 26 height 14
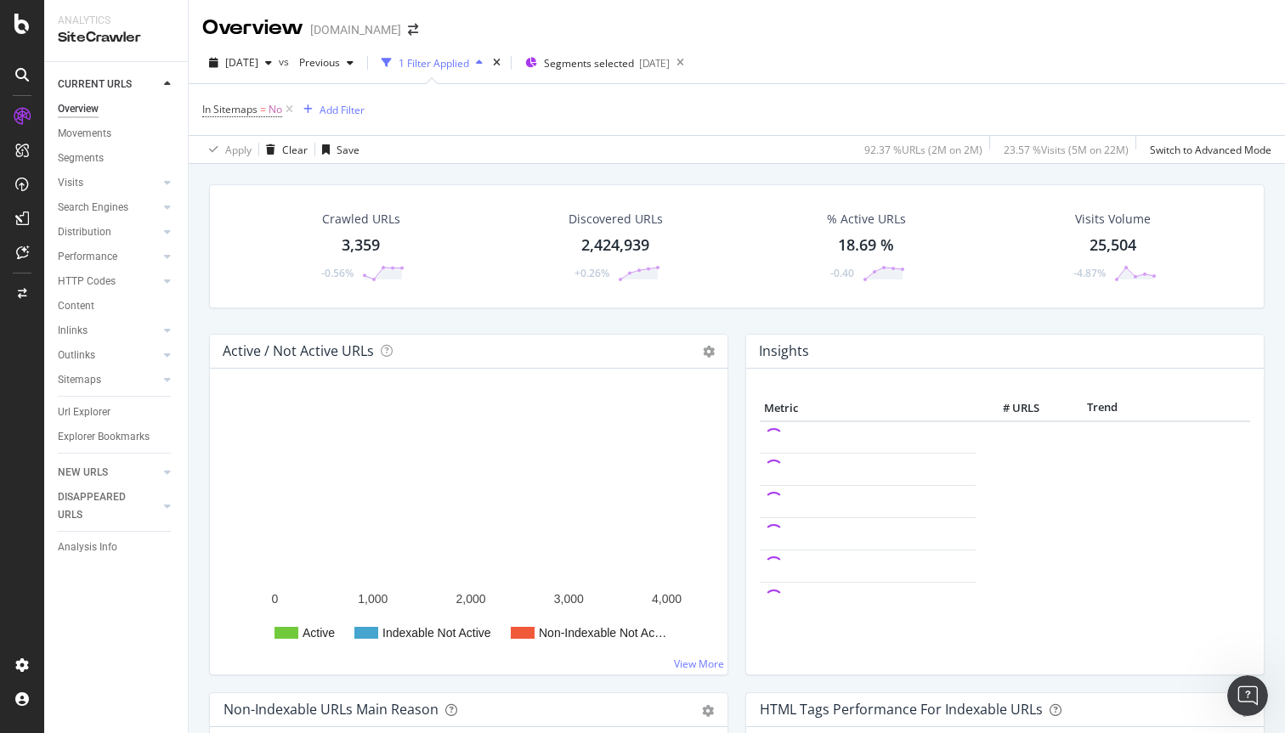
scroll to position [47, 0]
